Goal: Complete application form

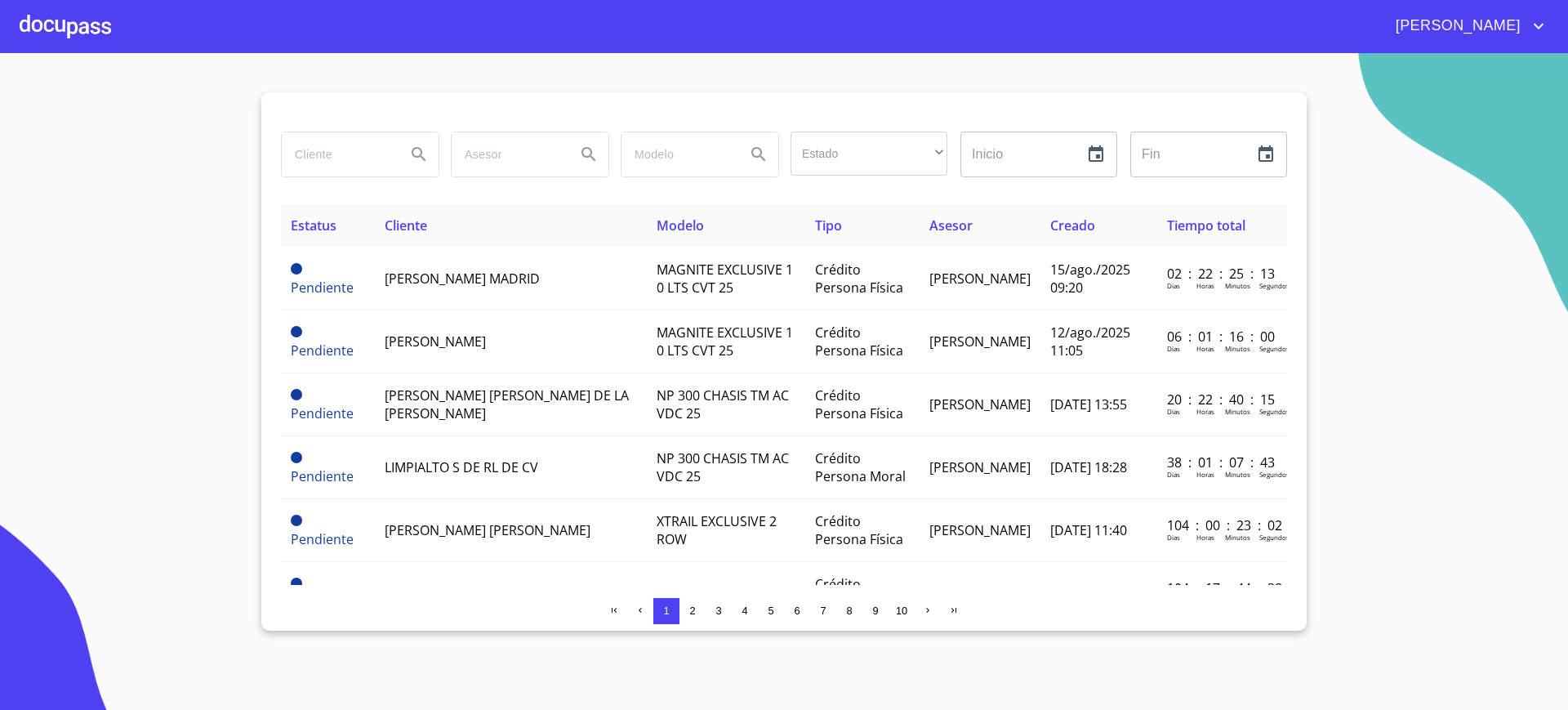
click at [377, 161] on input "search" at bounding box center [337, 153] width 112 height 44
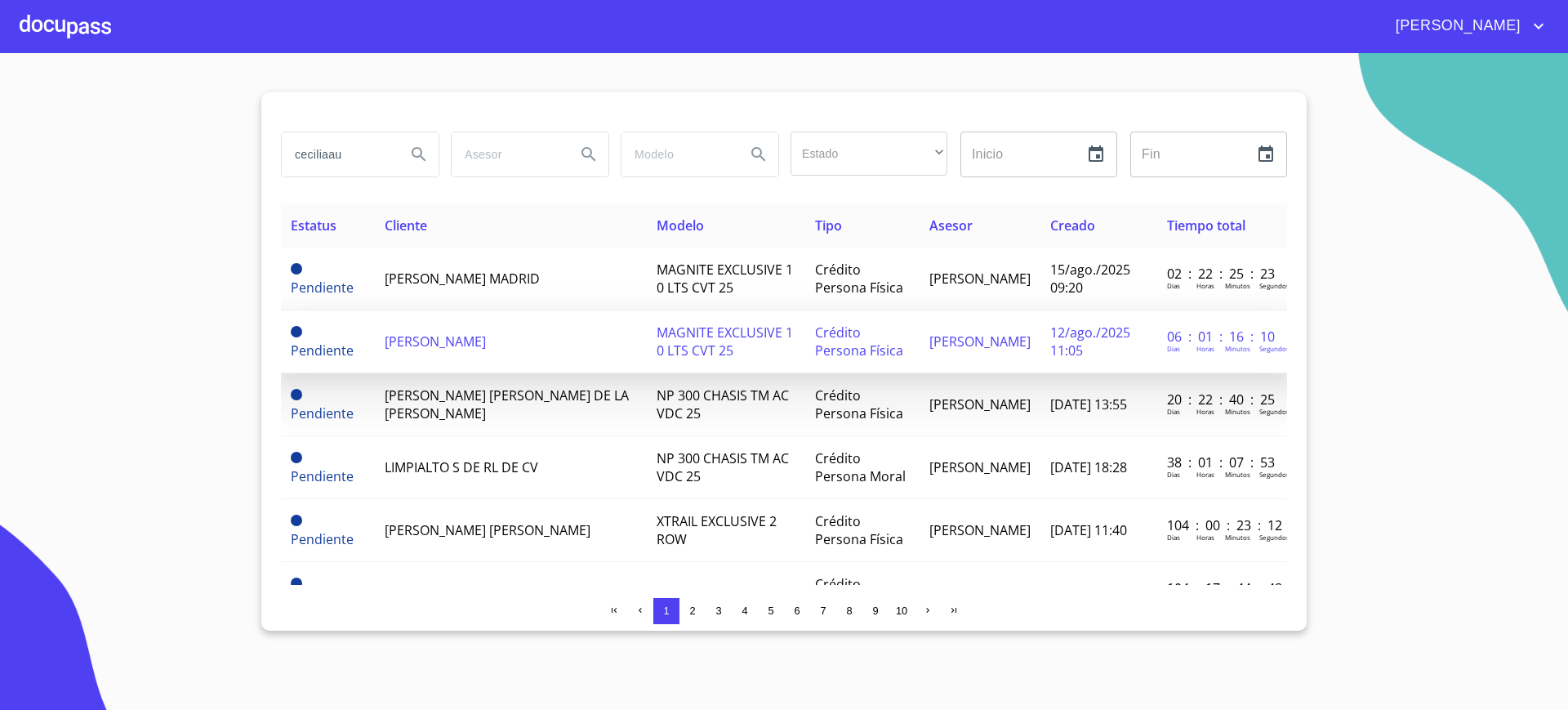
type input "ceciliaau"
click at [486, 346] on span "[PERSON_NAME]" at bounding box center [435, 341] width 101 height 18
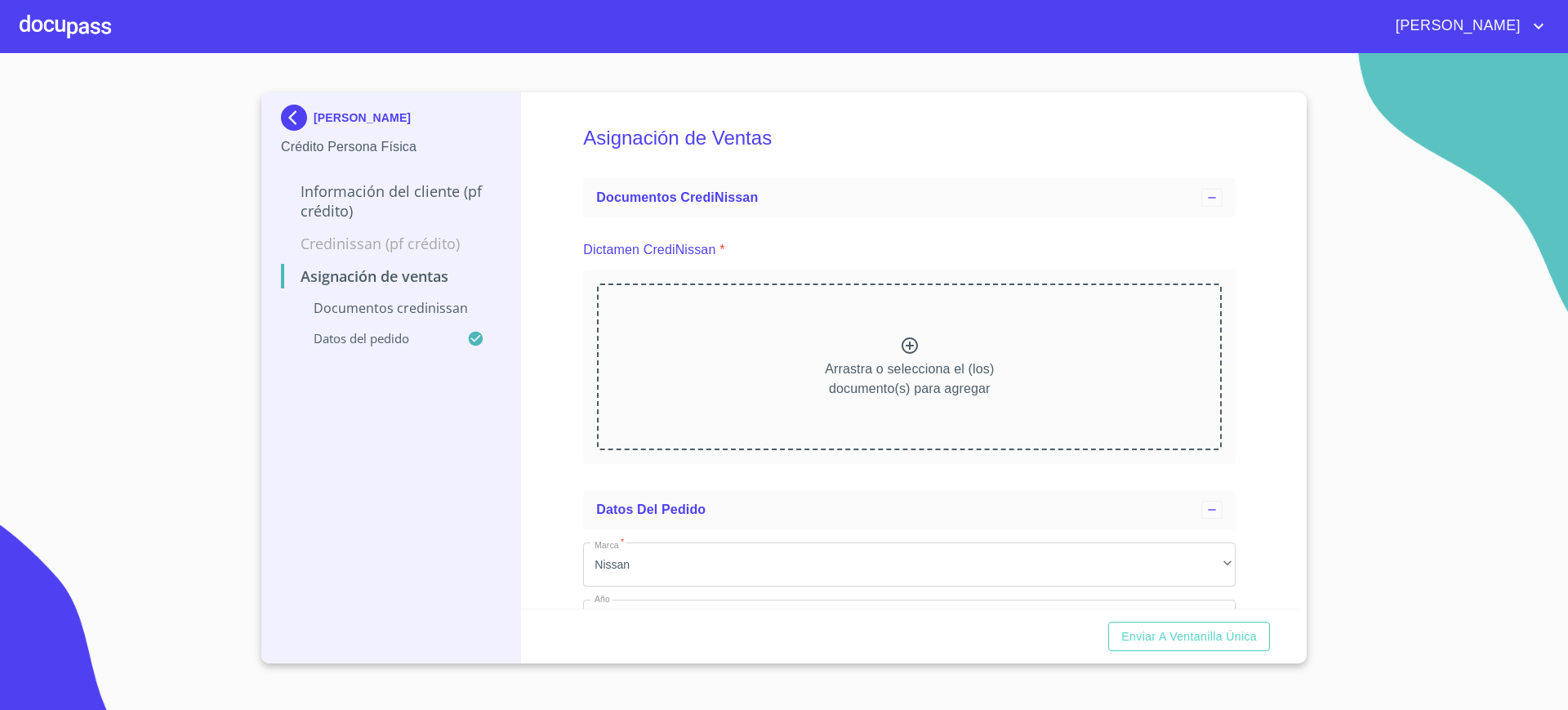
click at [62, 46] on div at bounding box center [65, 26] width 91 height 52
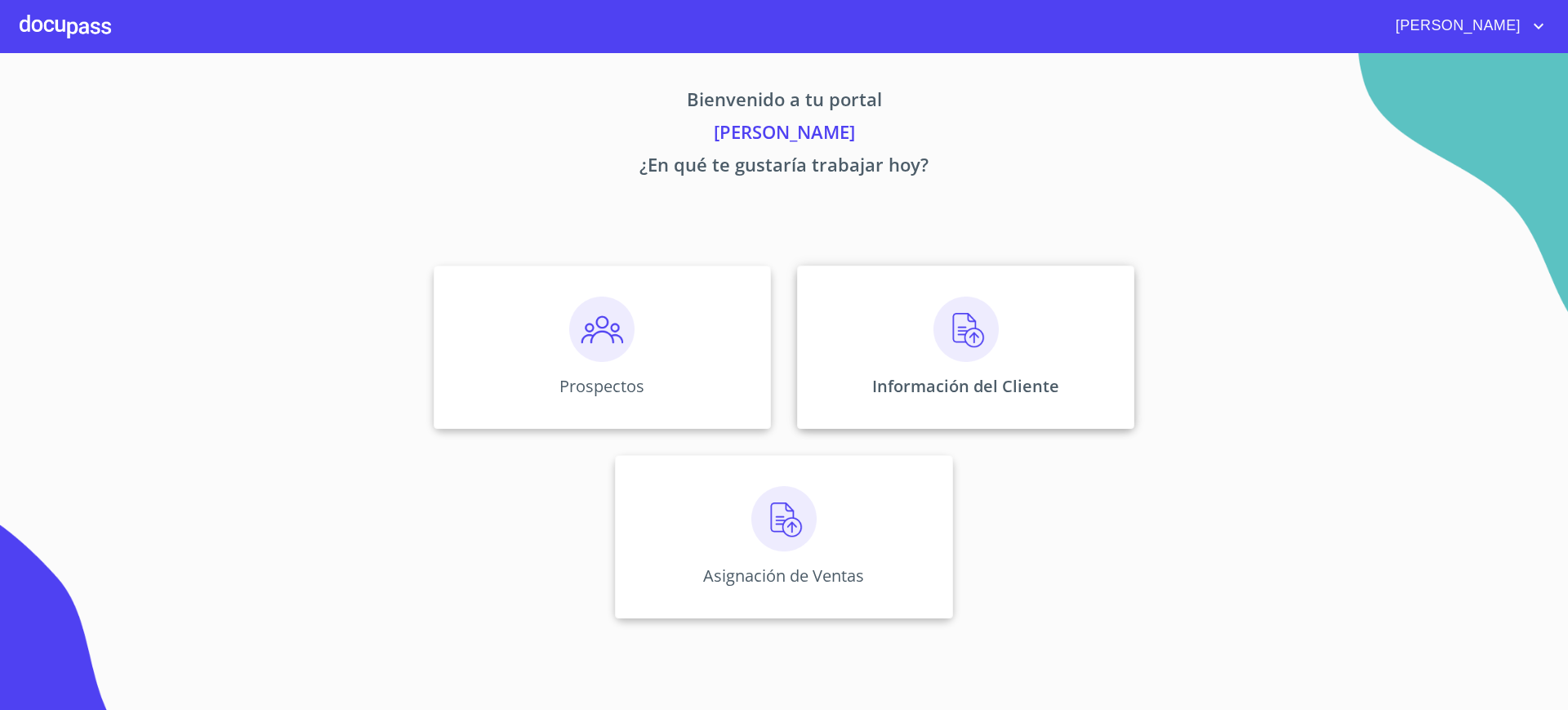
click at [914, 294] on div "Información del Cliente" at bounding box center [966, 348] width 337 height 164
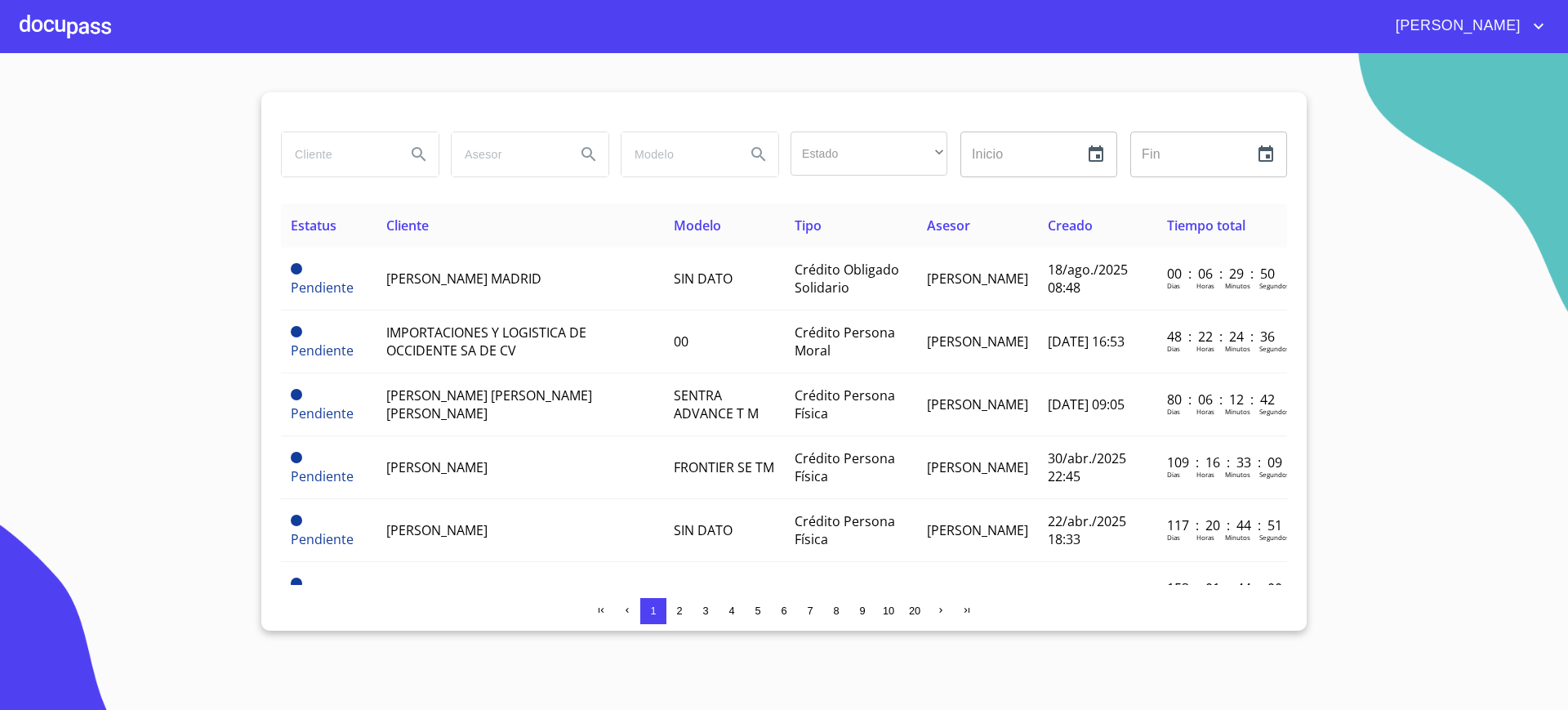
click at [340, 169] on input "search" at bounding box center [337, 153] width 112 height 44
click at [365, 178] on div "cec" at bounding box center [359, 153] width 170 height 59
click at [365, 133] on input "cec" at bounding box center [337, 153] width 112 height 44
type input "c"
click at [357, 174] on input "search" at bounding box center [337, 153] width 112 height 44
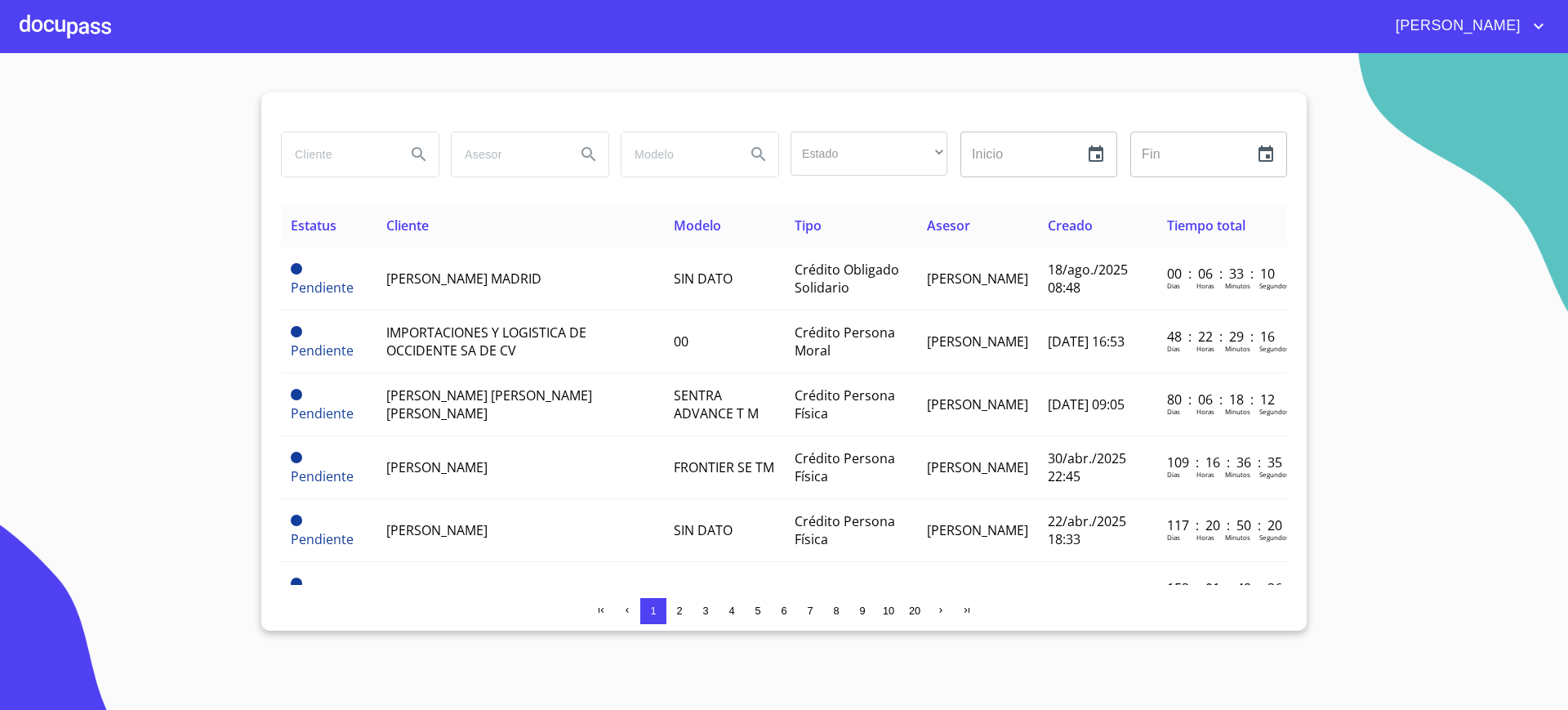
click at [92, 22] on div at bounding box center [65, 26] width 91 height 52
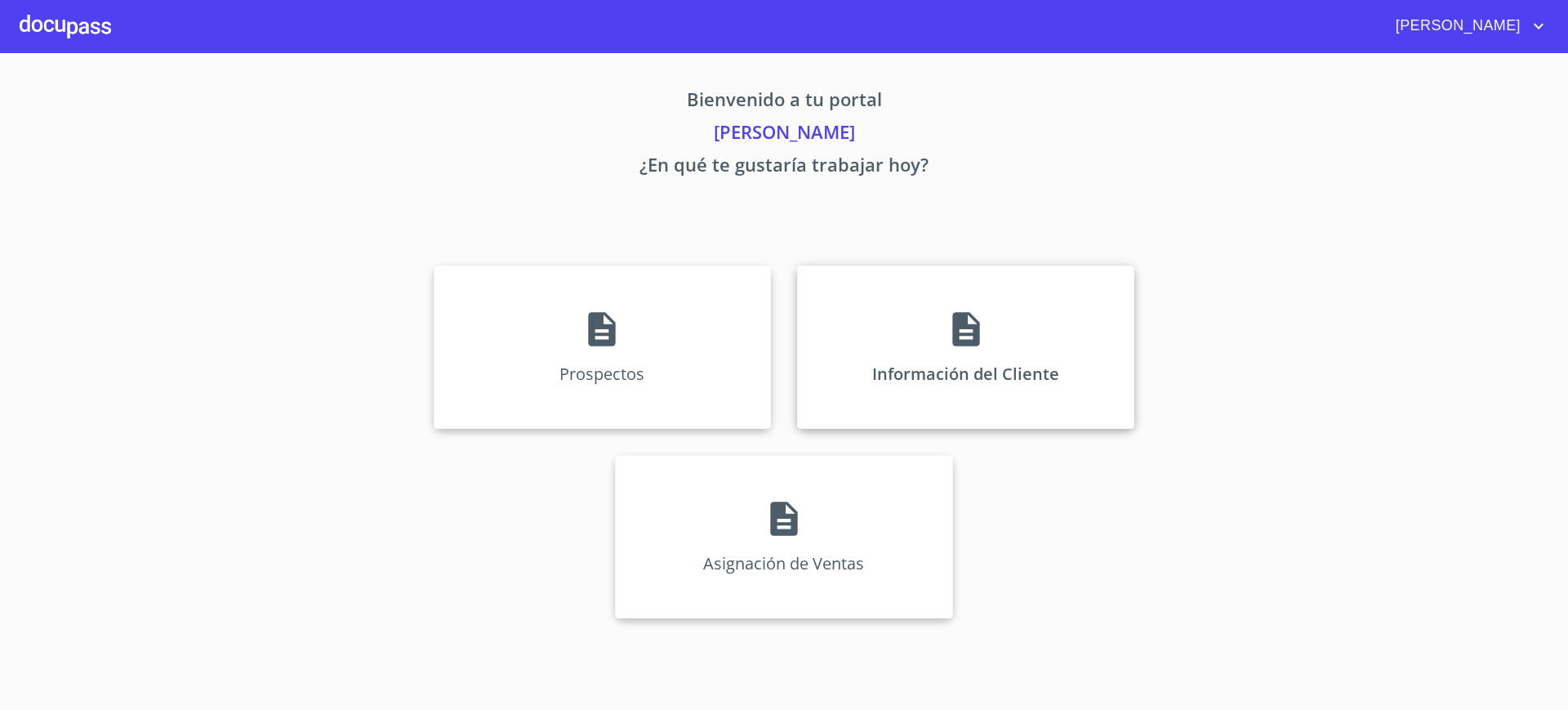
click at [935, 393] on div "Información del Cliente" at bounding box center [966, 348] width 337 height 164
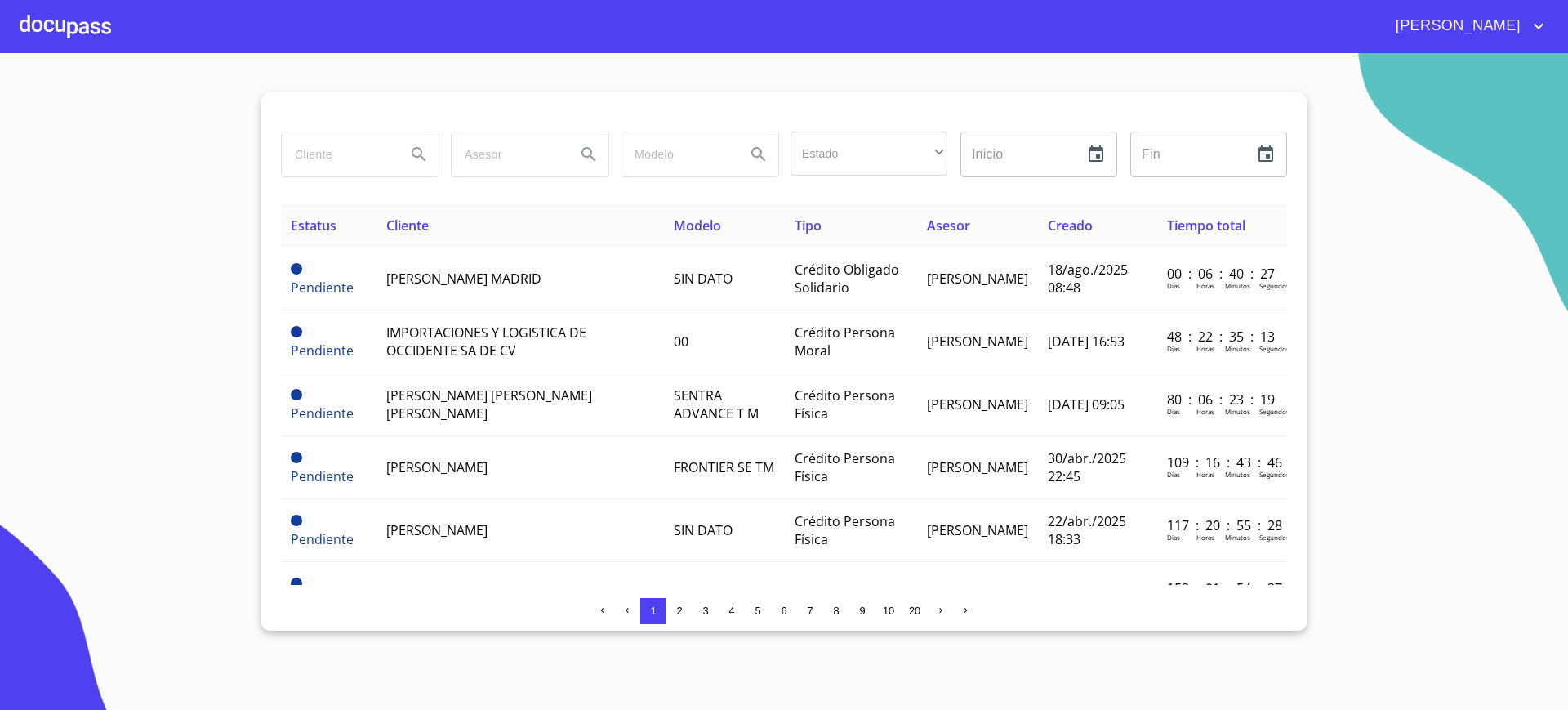
click at [326, 156] on input "search" at bounding box center [337, 153] width 112 height 44
type input "[PERSON_NAME]"
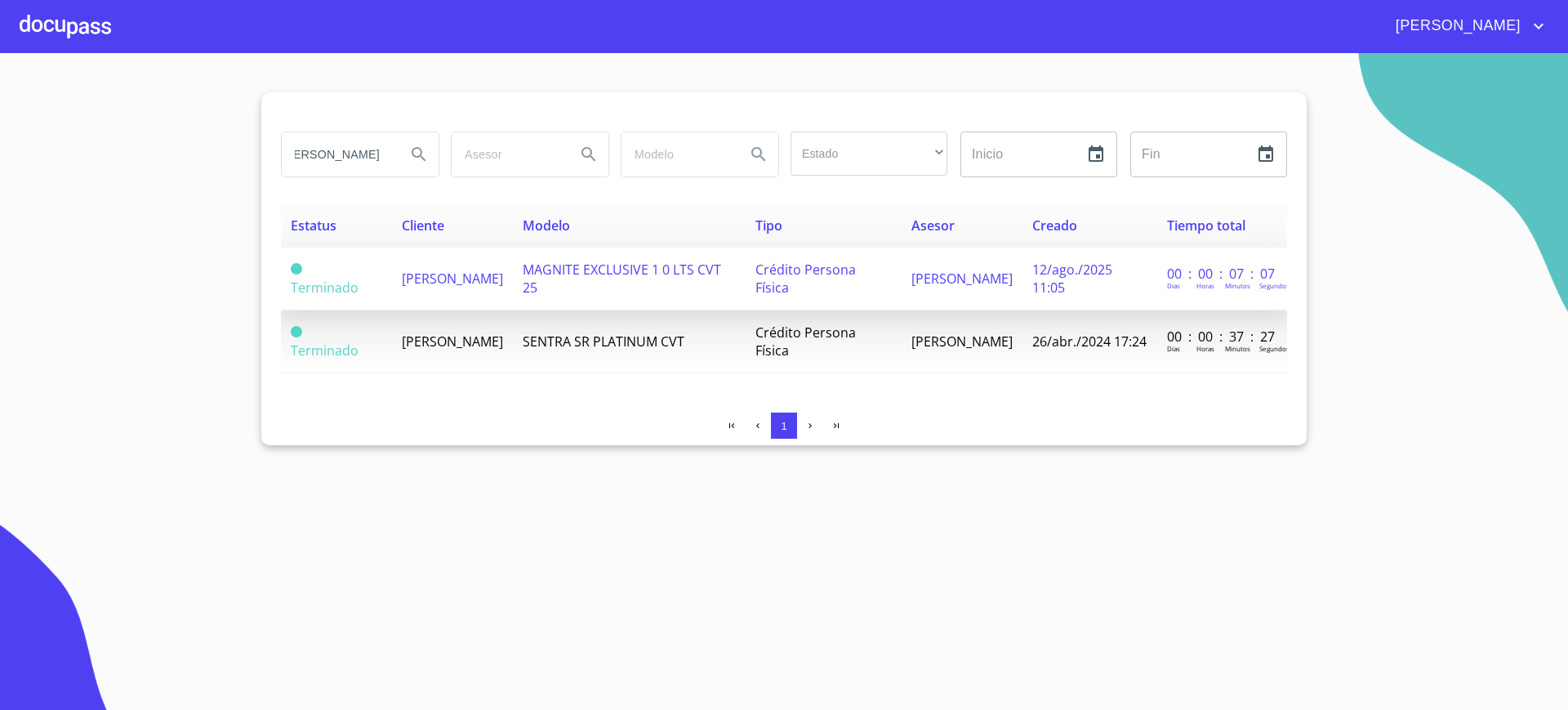
click at [600, 283] on td "MAGNITE EXCLUSIVE 1 0 LTS CVT 25" at bounding box center [629, 279] width 233 height 63
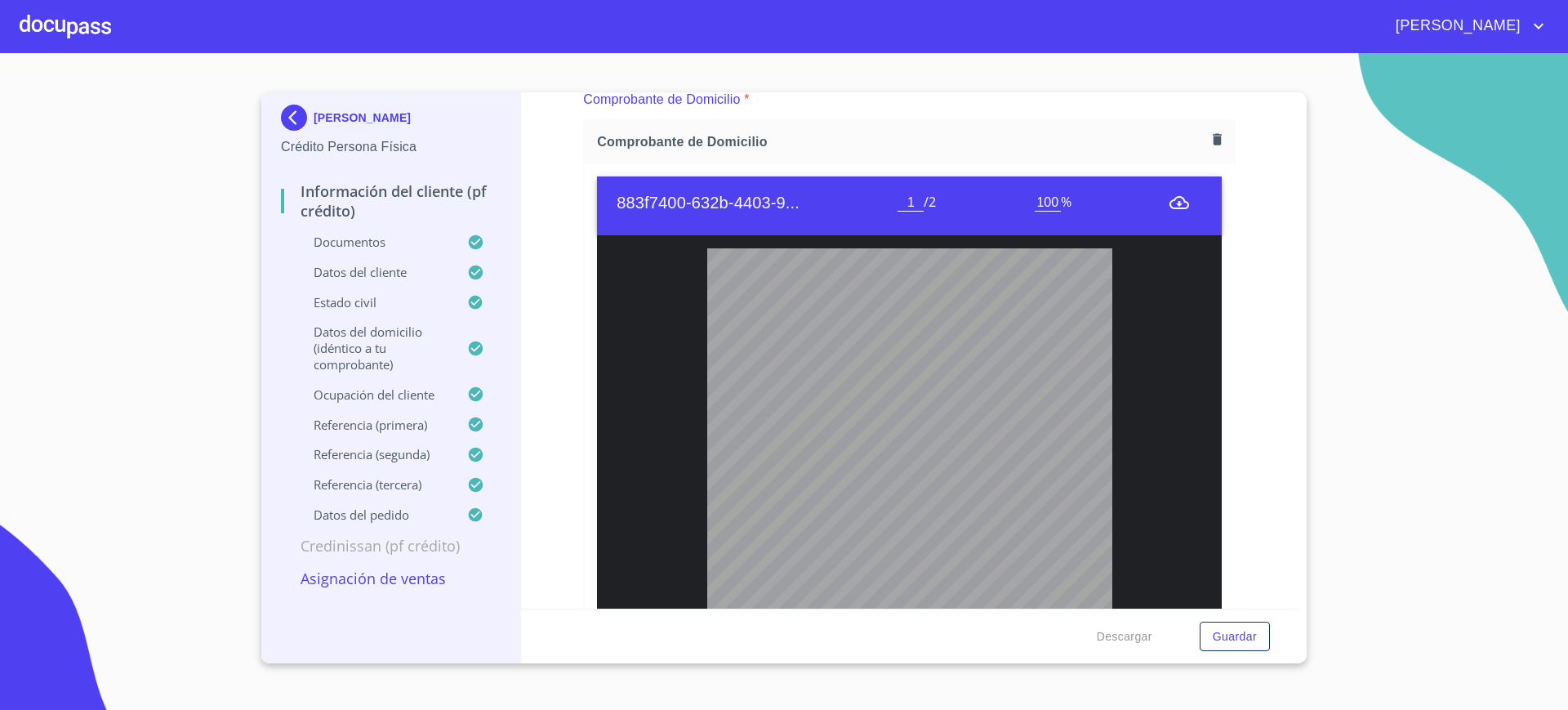
scroll to position [971, 0]
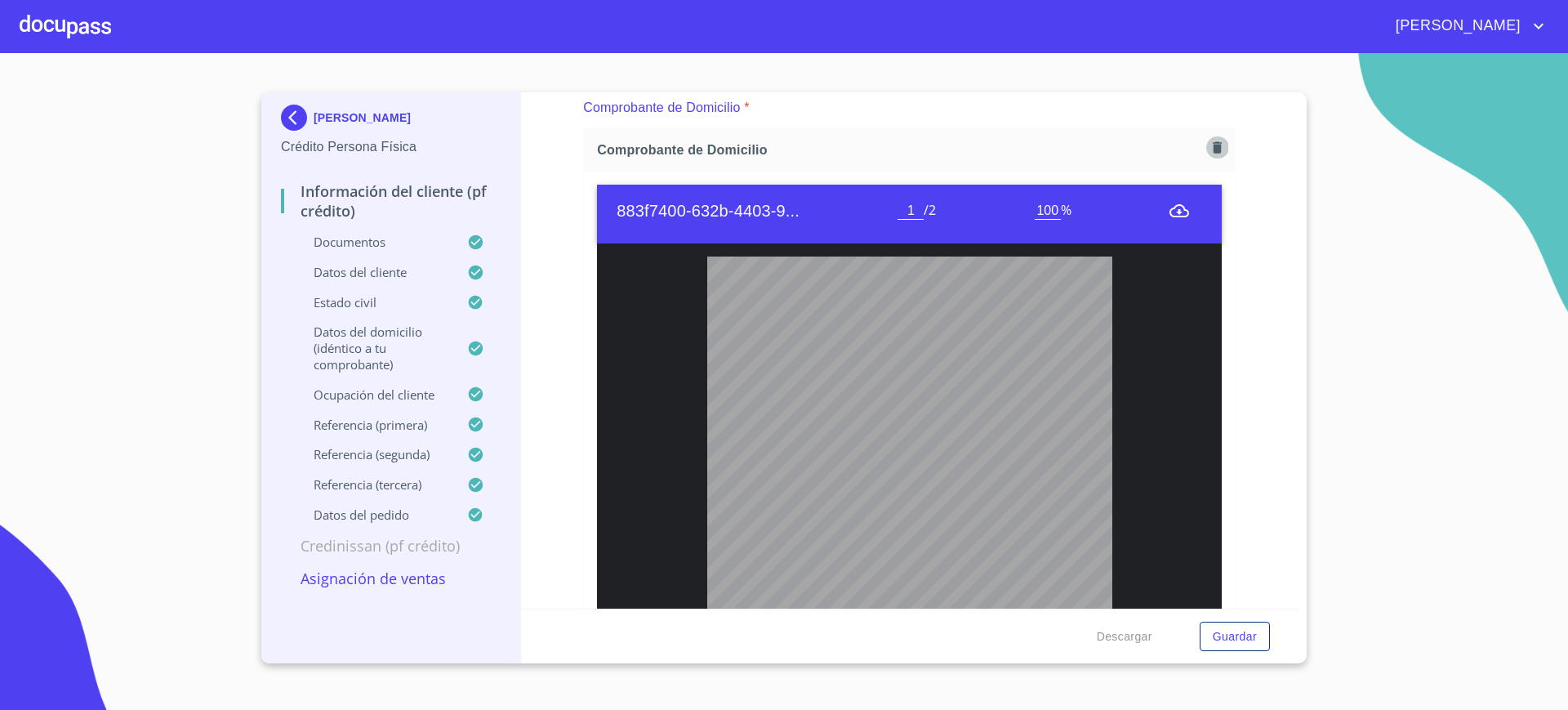
click at [1209, 154] on icon "button" at bounding box center [1217, 147] width 16 height 16
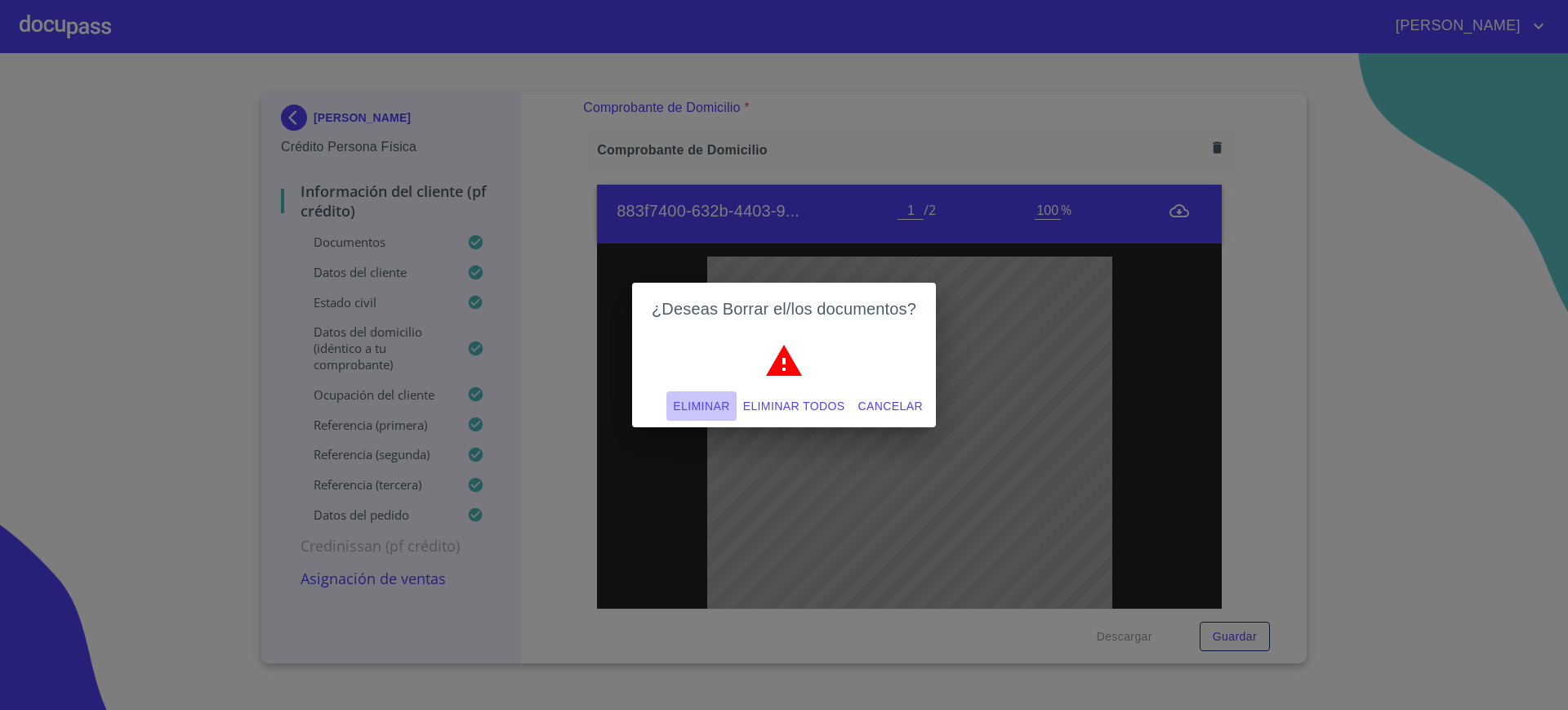
click at [708, 407] on span "Eliminar" at bounding box center [701, 406] width 57 height 20
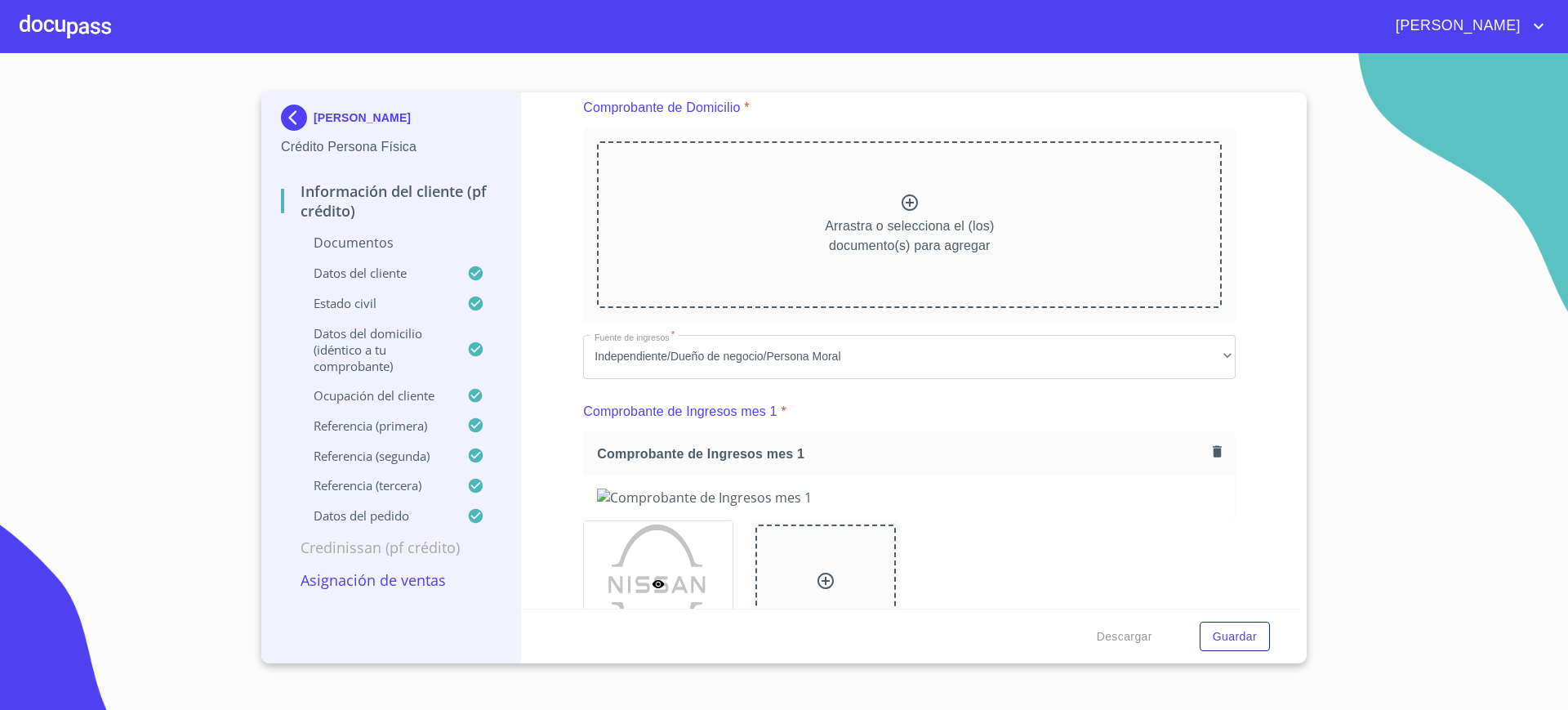
scroll to position [887, 0]
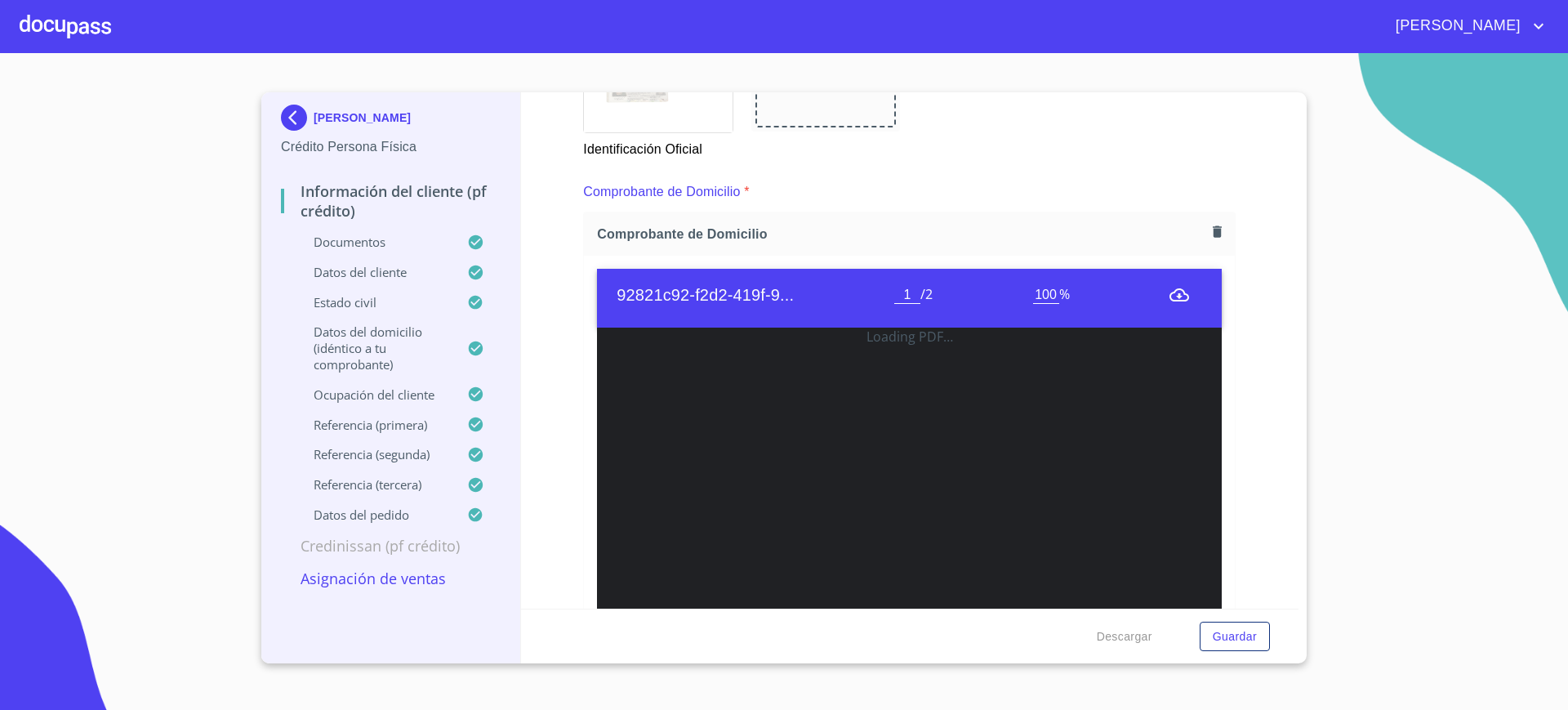
click at [1261, 262] on div "Información del cliente (PF crédito) Documentos Documento de identificación.   …" at bounding box center [910, 349] width 778 height 516
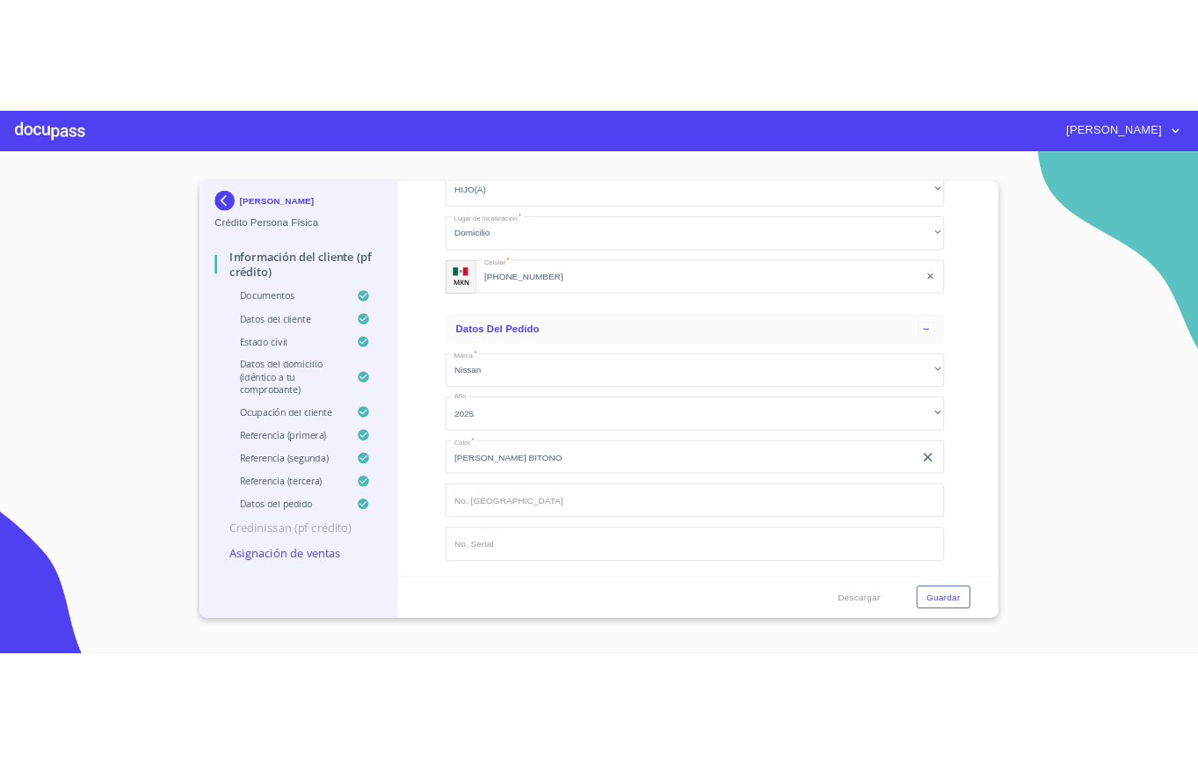
scroll to position [8897, 0]
